Goal: Transaction & Acquisition: Purchase product/service

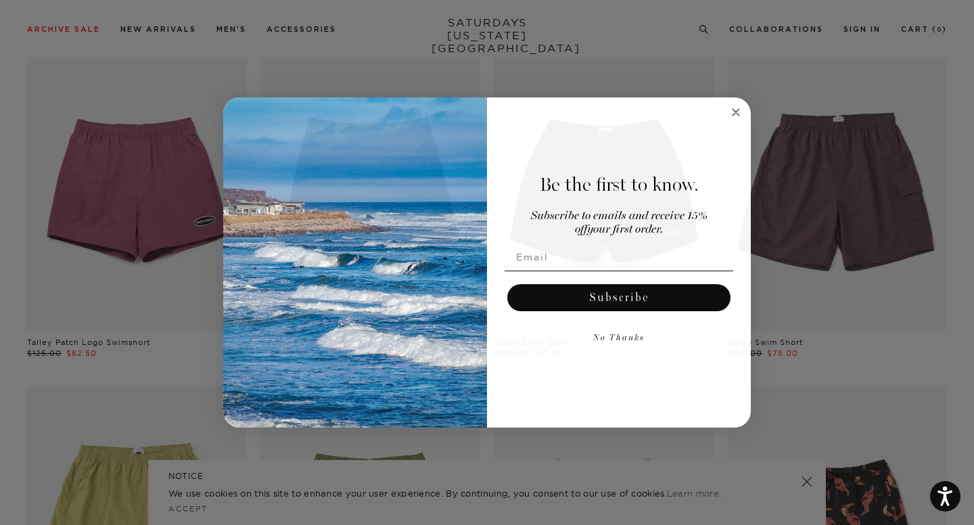
scroll to position [795, 0]
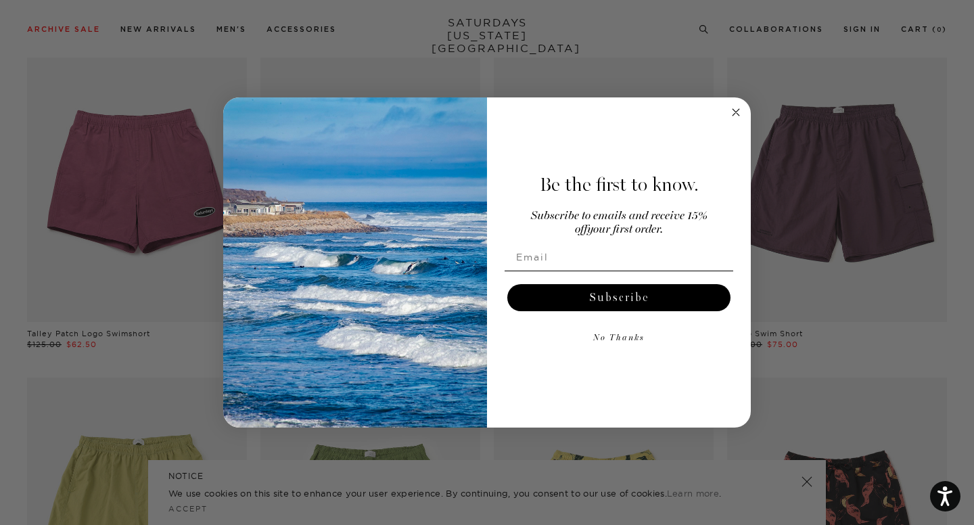
click at [737, 114] on circle "Close dialog" at bounding box center [736, 113] width 16 height 16
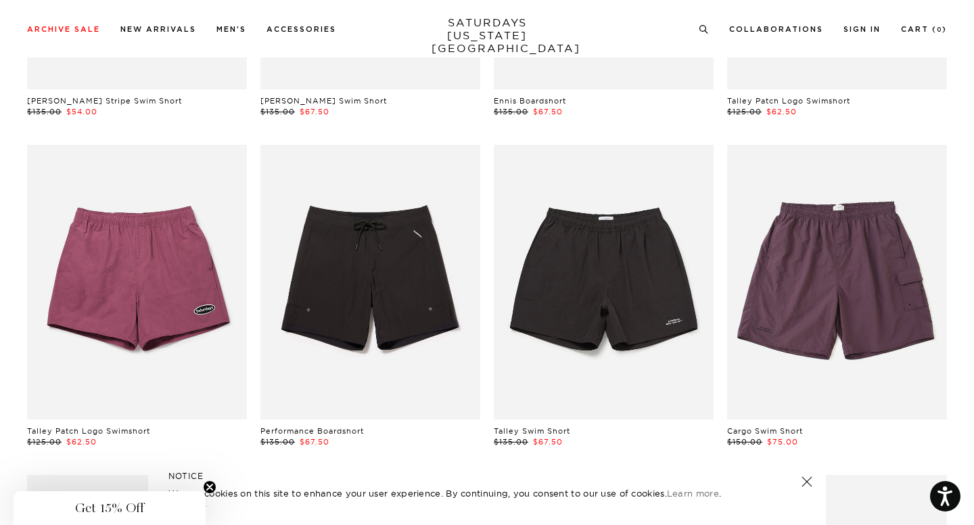
scroll to position [693, 0]
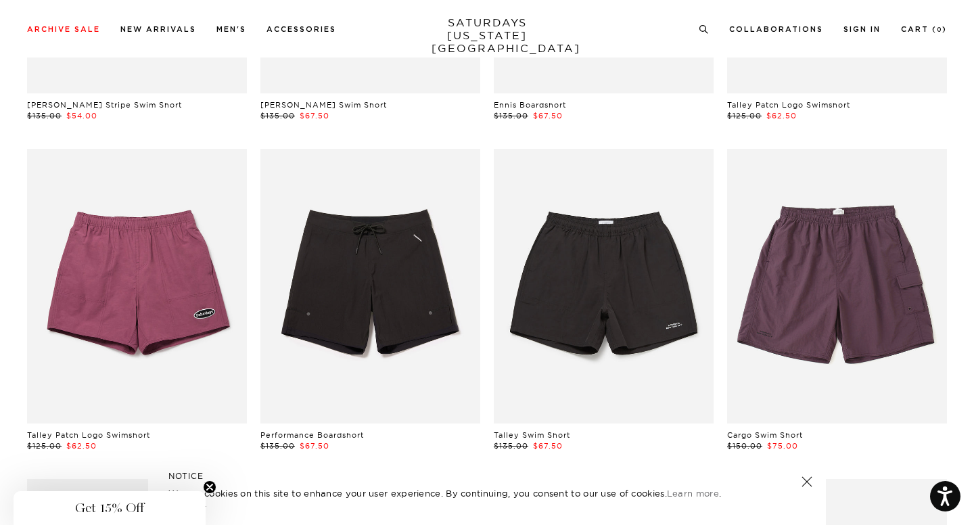
click at [340, 261] on link at bounding box center [370, 286] width 220 height 275
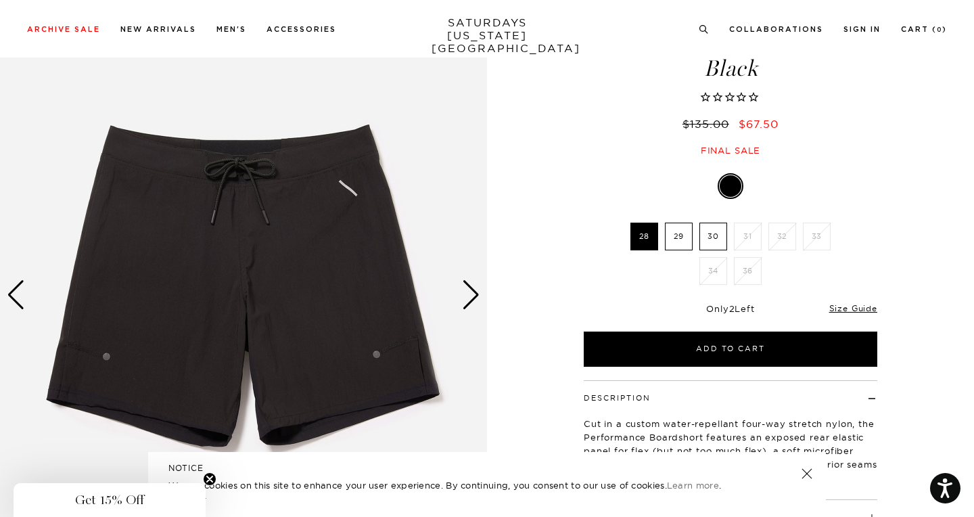
scroll to position [93, 0]
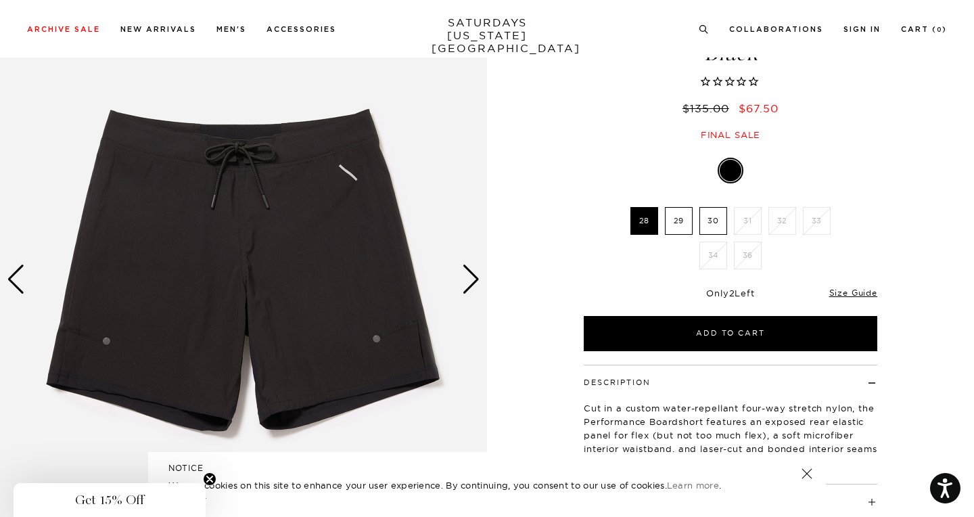
click at [710, 221] on label "30" at bounding box center [713, 221] width 28 height 28
click at [0, 0] on input "30" at bounding box center [0, 0] width 0 height 0
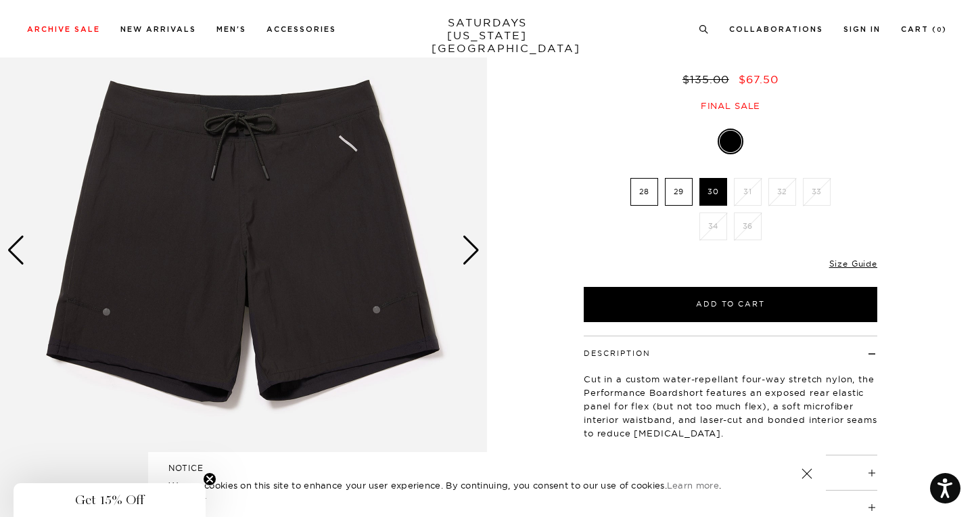
scroll to position [124, 0]
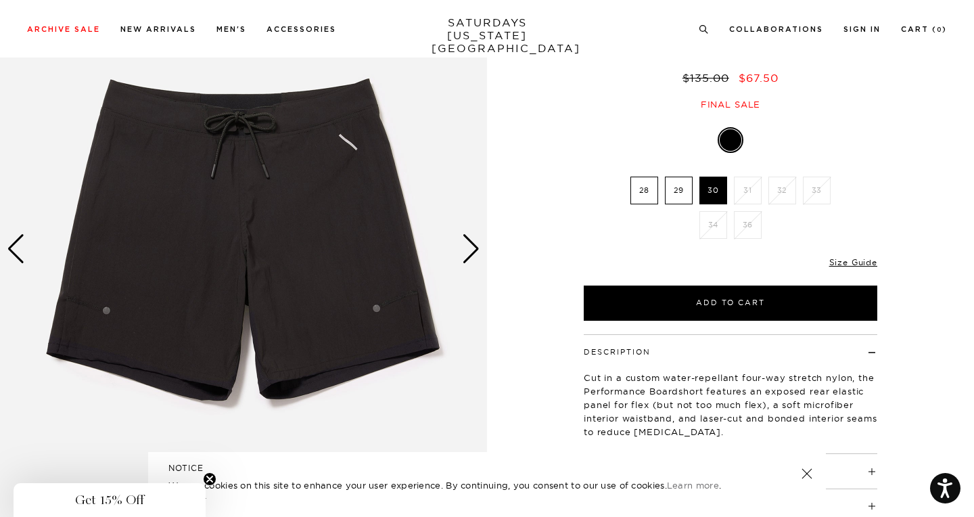
click at [474, 239] on div "Next slide" at bounding box center [471, 249] width 18 height 30
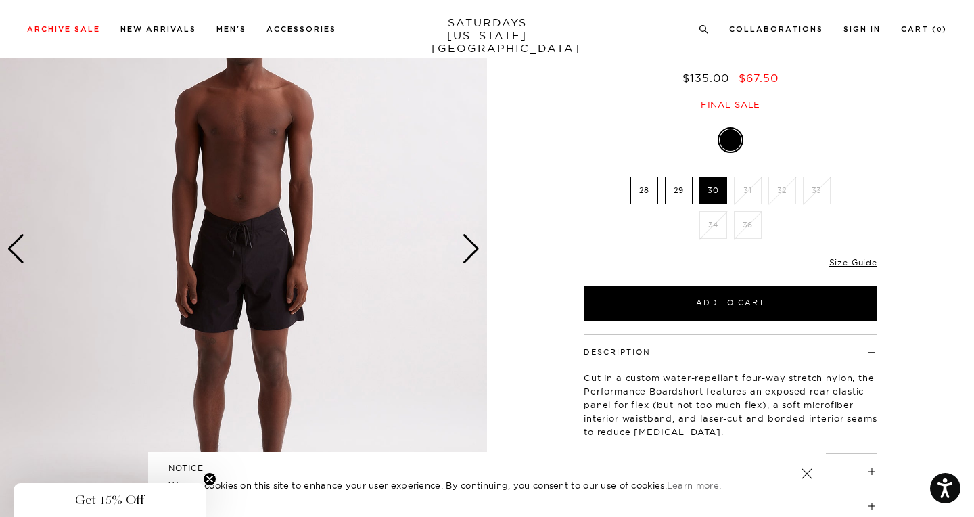
click at [474, 239] on div "Next slide" at bounding box center [471, 249] width 18 height 30
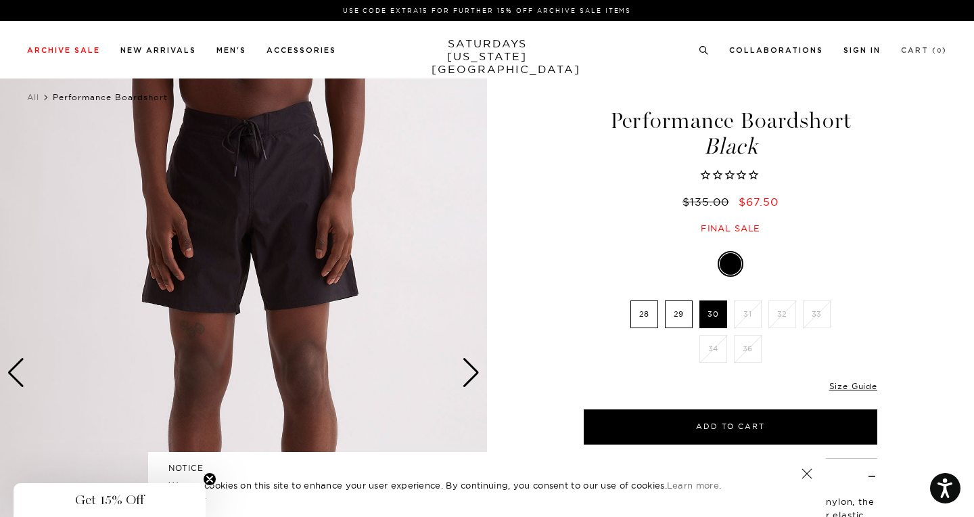
scroll to position [0, 0]
click at [700, 47] on icon at bounding box center [704, 50] width 10 height 9
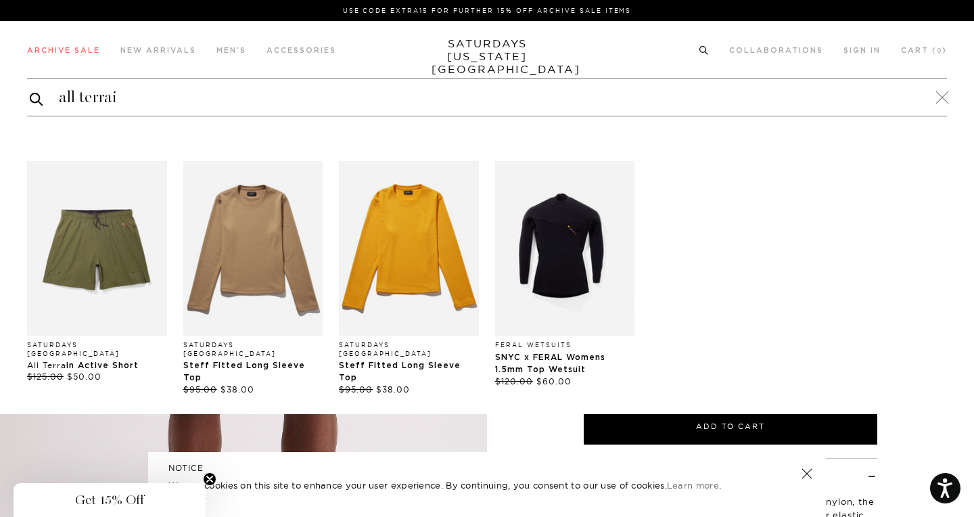
type input "all terrain"
click at [132, 225] on img "Products: All Terrain Active Short" at bounding box center [97, 248] width 140 height 175
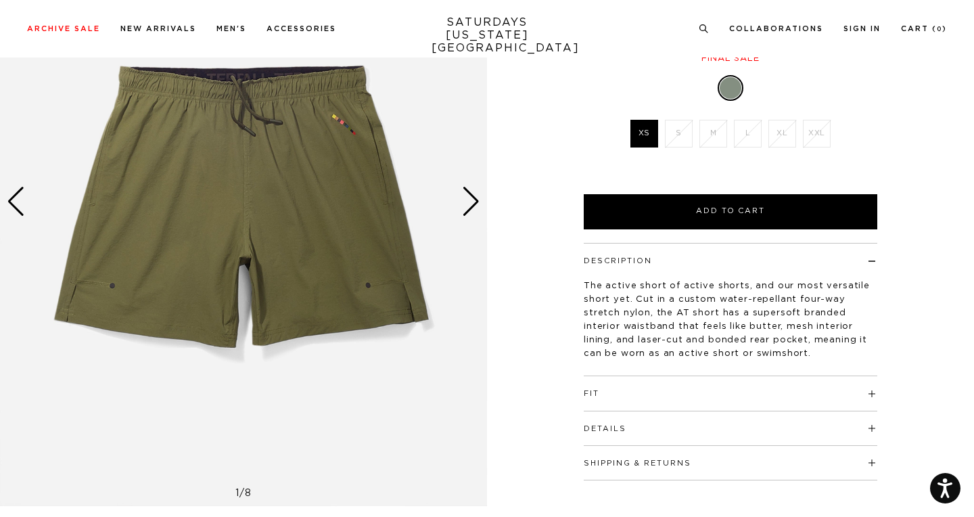
scroll to position [60, 0]
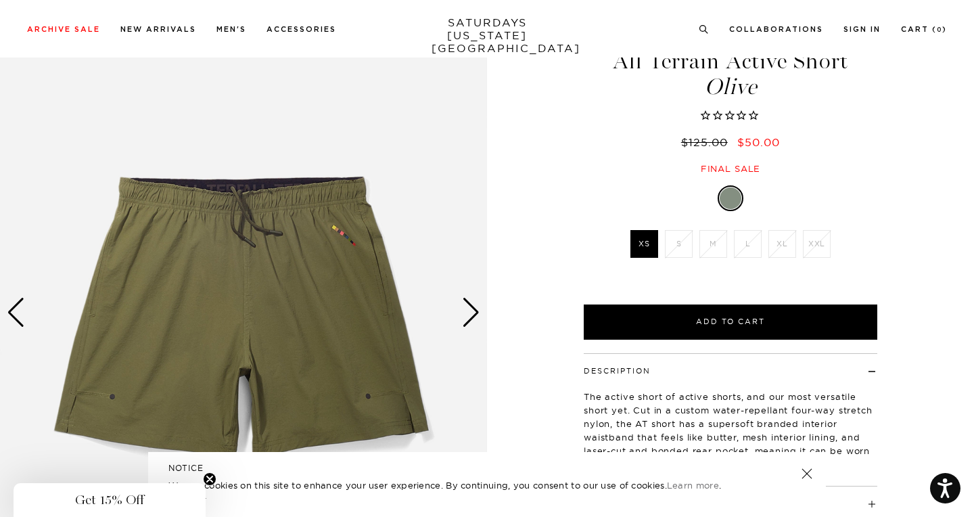
click at [478, 310] on div "Next slide" at bounding box center [471, 313] width 18 height 30
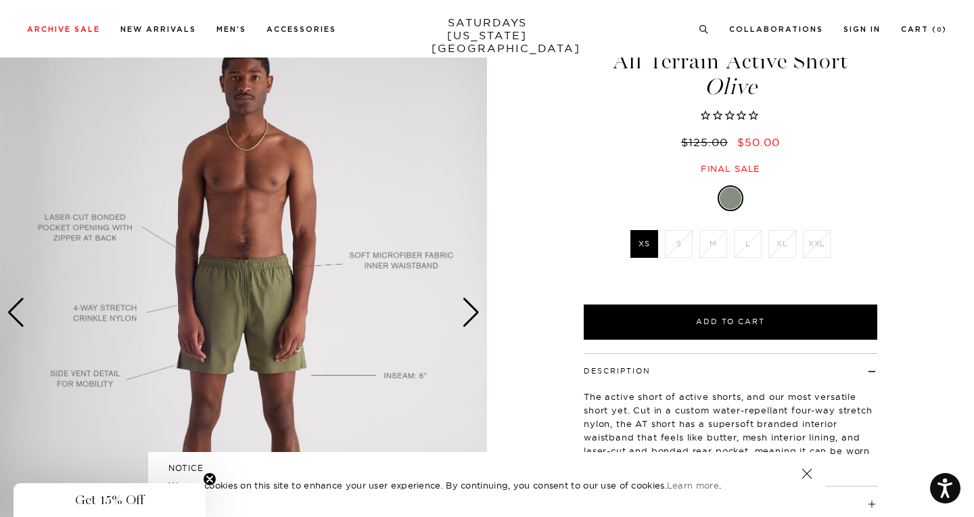
click at [478, 310] on div "Next slide" at bounding box center [471, 313] width 18 height 30
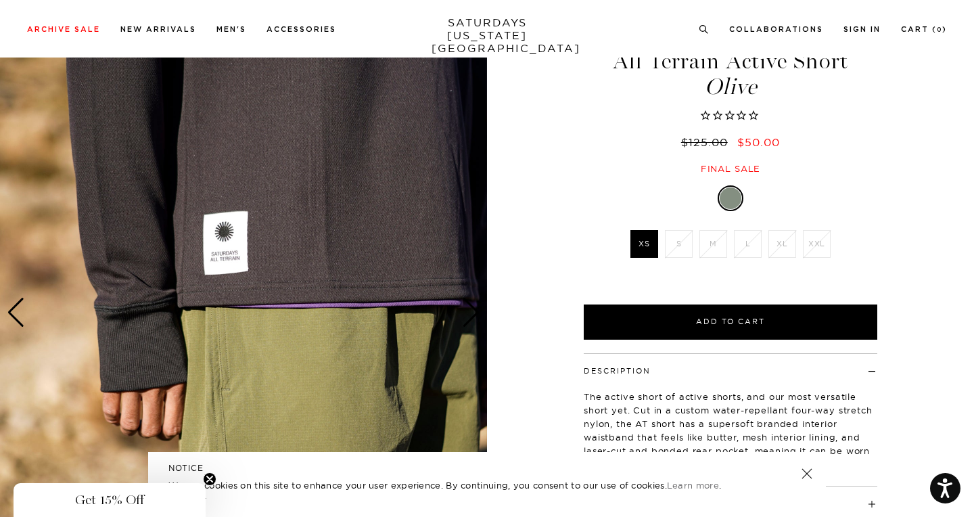
click at [478, 310] on div "Next slide" at bounding box center [471, 313] width 18 height 30
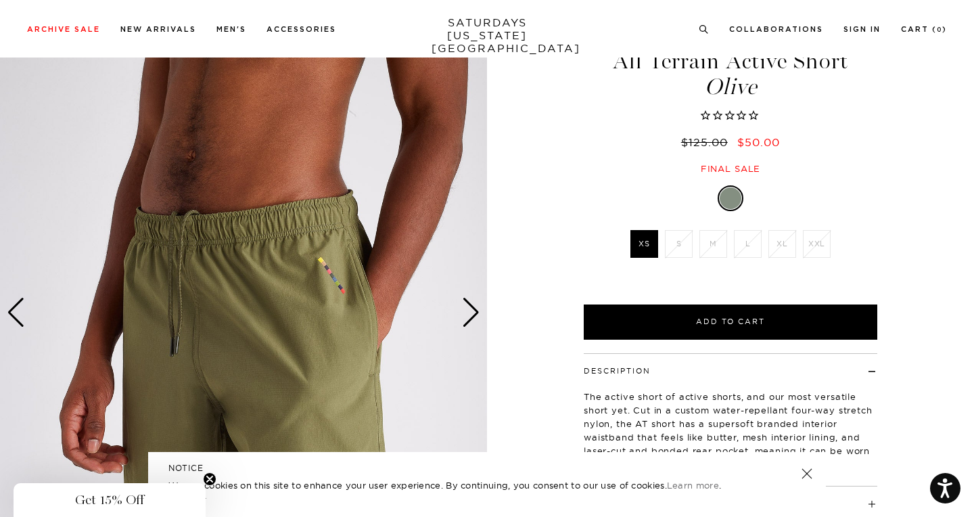
click at [478, 310] on div "Next slide" at bounding box center [471, 313] width 18 height 30
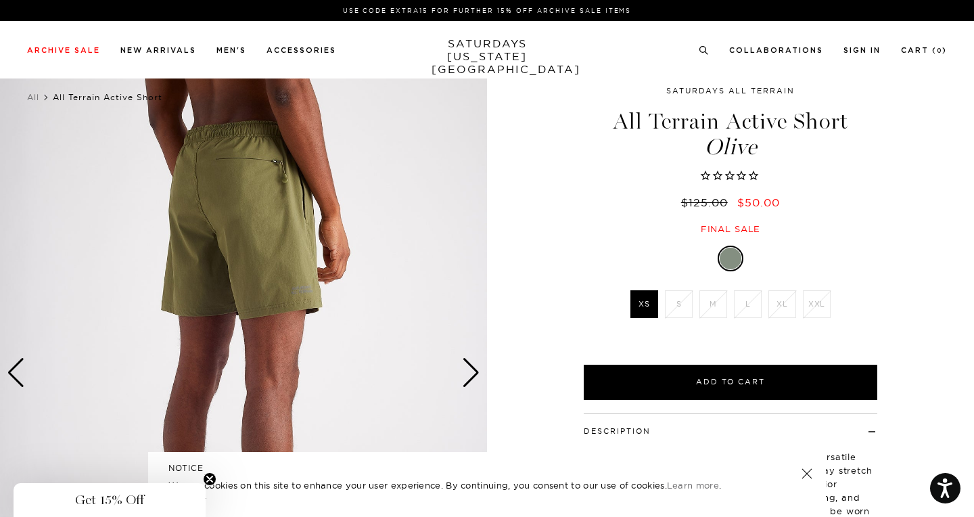
scroll to position [0, 0]
